Goal: Navigation & Orientation: Find specific page/section

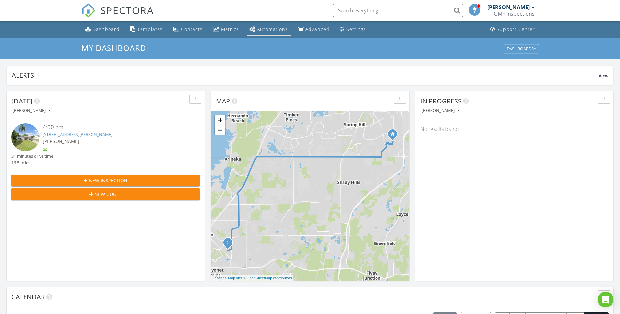
click at [266, 30] on div "Automations" at bounding box center [272, 29] width 31 height 6
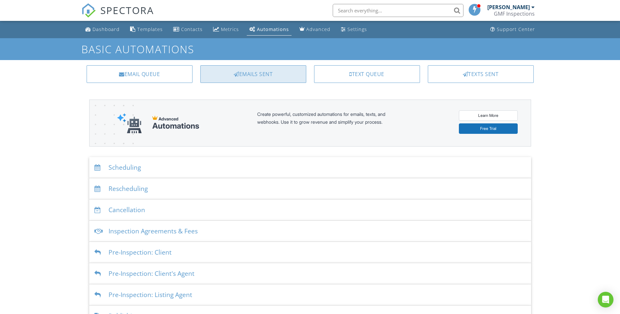
click at [255, 75] on div "Emails Sent" at bounding box center [253, 74] width 106 height 18
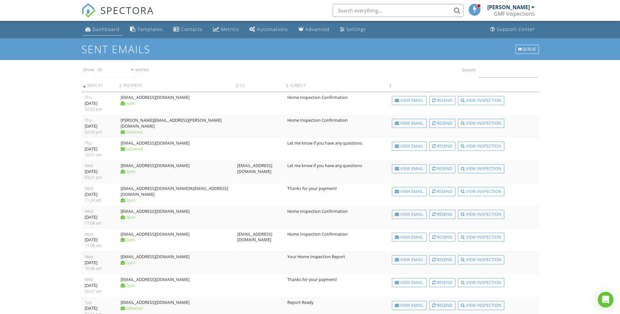
click at [101, 30] on div "Dashboard" at bounding box center [105, 29] width 27 height 6
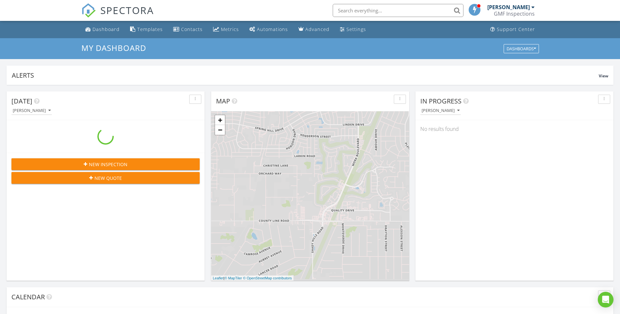
scroll to position [605, 630]
